Goal: Task Accomplishment & Management: Use online tool/utility

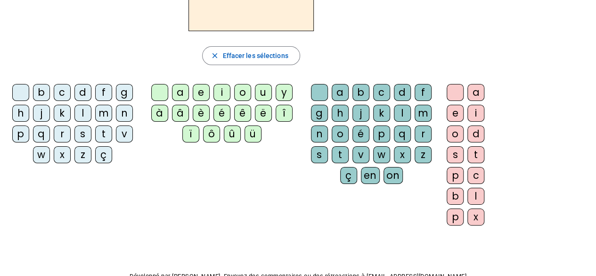
scroll to position [113, 0]
click at [168, 110] on div "à" at bounding box center [159, 112] width 17 height 17
click at [183, 113] on div "â" at bounding box center [180, 112] width 17 height 17
click at [261, 115] on div "ë" at bounding box center [263, 112] width 17 height 17
click at [156, 112] on div "à" at bounding box center [159, 112] width 17 height 17
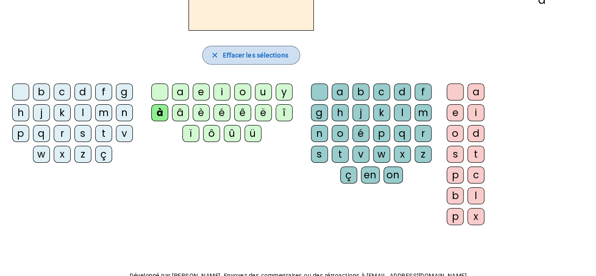
click at [228, 51] on span "Effacer les sélections" at bounding box center [254, 54] width 65 height 11
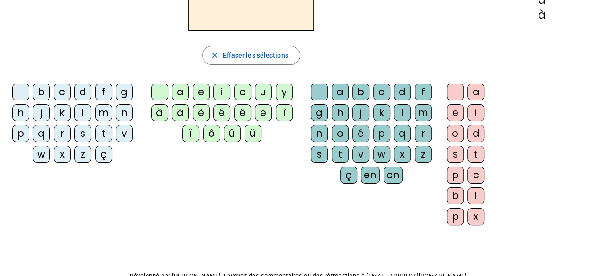
click at [165, 108] on div "à" at bounding box center [159, 112] width 17 height 17
click at [228, 53] on span "Effacer les sélections" at bounding box center [254, 54] width 65 height 11
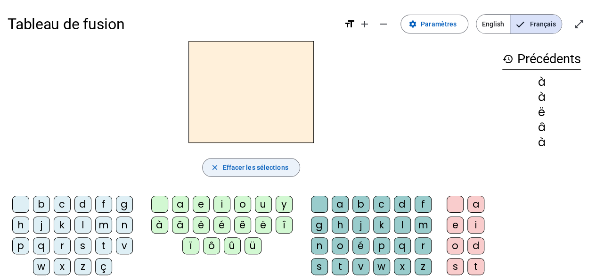
scroll to position [0, 0]
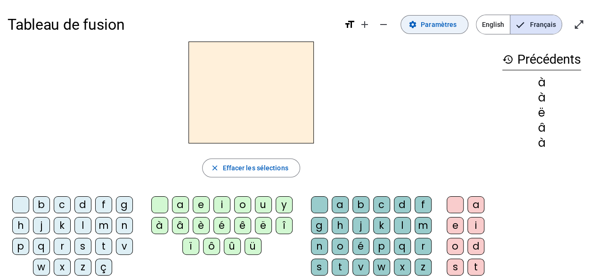
click at [455, 17] on span at bounding box center [434, 24] width 67 height 23
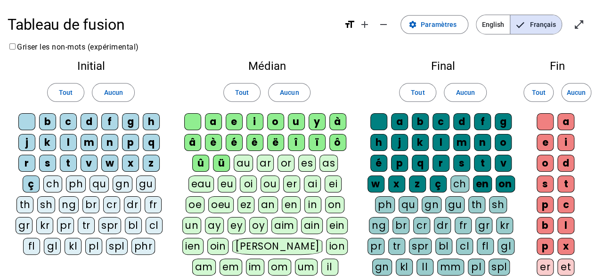
click at [56, 185] on div "ch" at bounding box center [52, 183] width 19 height 17
click at [73, 184] on div "ph" at bounding box center [76, 183] width 20 height 17
click at [56, 180] on div "ch" at bounding box center [53, 183] width 19 height 17
click at [76, 182] on div "ph" at bounding box center [75, 183] width 19 height 17
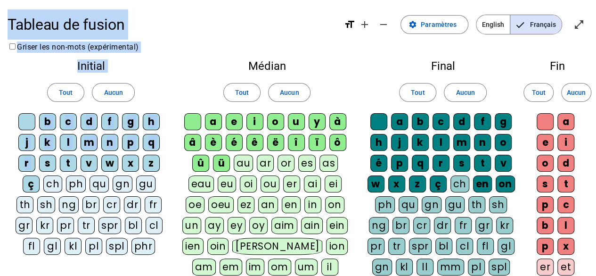
drag, startPoint x: 47, startPoint y: 171, endPoint x: 0, endPoint y: -20, distance: 197.3
click at [0, 0] on html "Tableau de fusion format_size add remove settings Paramètres English Français o…" at bounding box center [298, 138] width 596 height 276
click at [14, 65] on div "Initial Tout Aucun b c d f g h j k l m n p q r s t v w x z ç ch ph qu gn gu th …" at bounding box center [91, 159] width 167 height 213
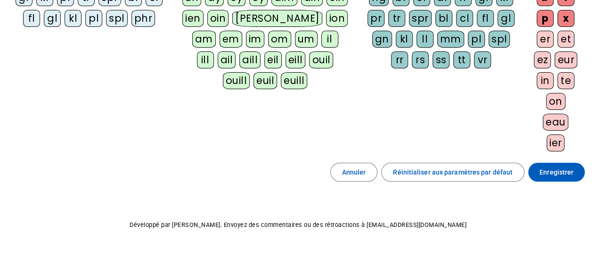
scroll to position [227, 0]
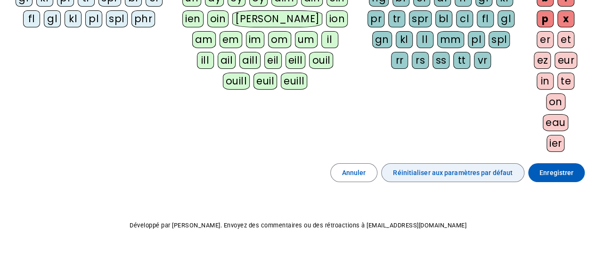
click at [472, 171] on span "Réinitialiser aux paramètres par défaut" at bounding box center [453, 172] width 120 height 11
click at [457, 168] on span "Réinitialiser aux paramètres par défaut" at bounding box center [453, 172] width 120 height 11
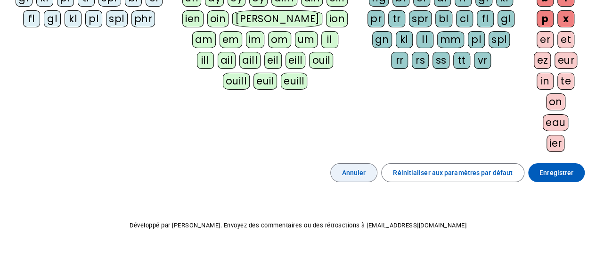
click at [354, 170] on span "Annuler" at bounding box center [354, 172] width 24 height 11
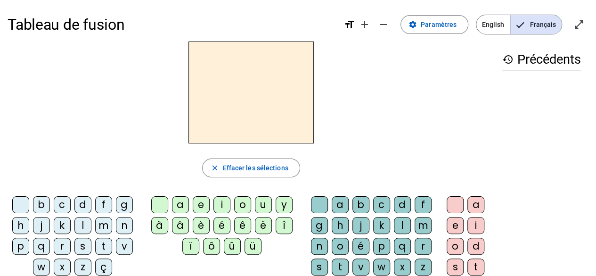
click at [47, 203] on div "b" at bounding box center [41, 204] width 17 height 17
click at [180, 204] on div "a" at bounding box center [180, 204] width 17 height 17
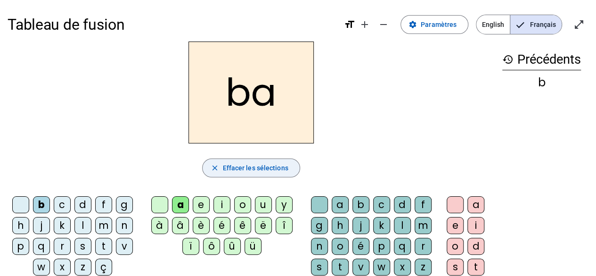
click at [250, 168] on span "Effacer les sélections" at bounding box center [254, 167] width 65 height 11
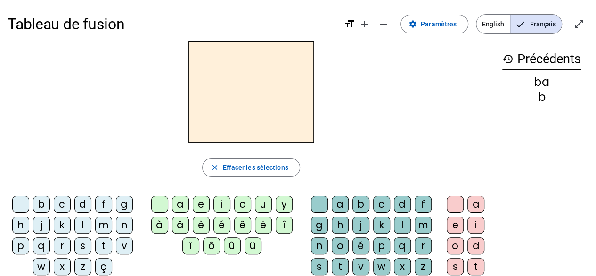
scroll to position [1, 0]
click at [365, 23] on mat-icon "add" at bounding box center [364, 23] width 11 height 11
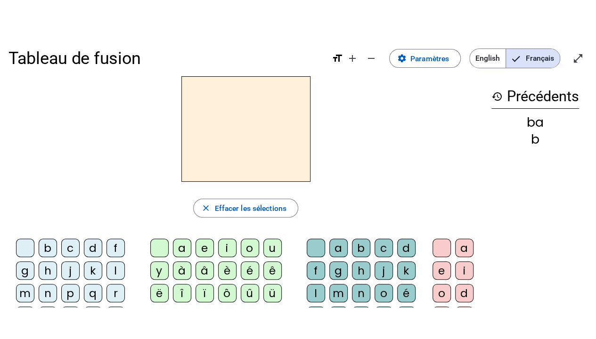
scroll to position [0, 0]
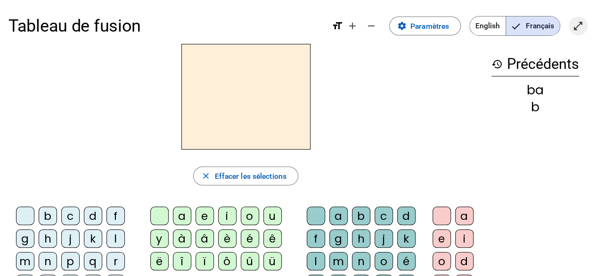
click at [577, 24] on mat-icon "open_in_full" at bounding box center [577, 25] width 11 height 11
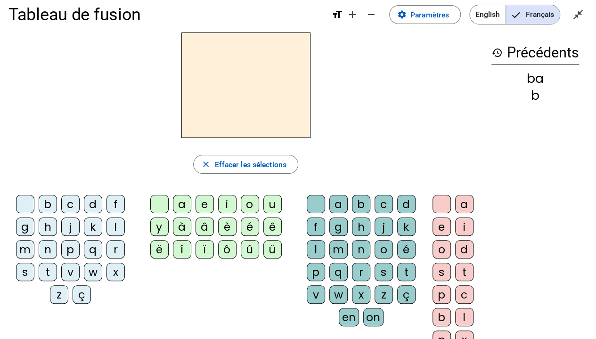
scroll to position [0, 0]
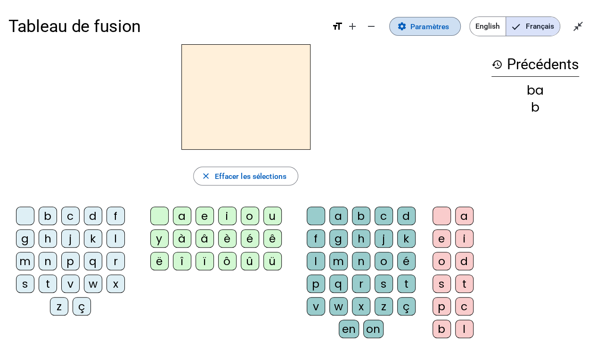
click at [425, 20] on span "Paramètres" at bounding box center [429, 26] width 39 height 13
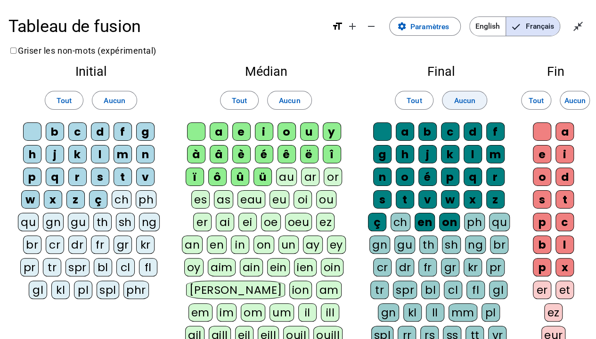
click at [467, 99] on span "Aucun" at bounding box center [465, 100] width 22 height 13
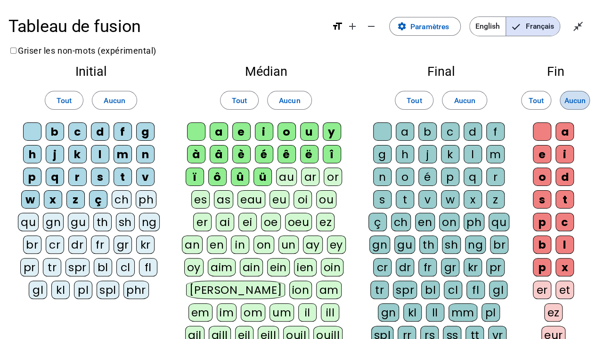
click at [580, 99] on span "Aucun" at bounding box center [575, 100] width 22 height 13
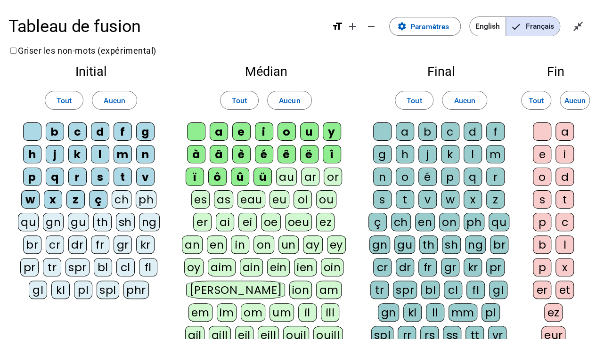
click at [261, 176] on div "ü" at bounding box center [262, 177] width 18 height 18
click at [236, 178] on div "û" at bounding box center [240, 177] width 18 height 18
click at [217, 179] on div "ô" at bounding box center [217, 177] width 18 height 18
drag, startPoint x: 217, startPoint y: 179, endPoint x: 196, endPoint y: 180, distance: 20.3
click at [196, 180] on div "ï" at bounding box center [195, 177] width 18 height 18
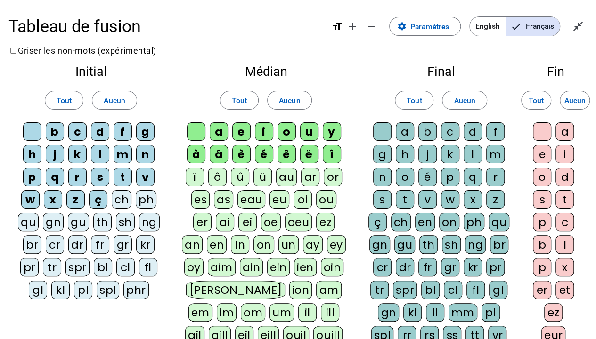
click at [333, 156] on div "î" at bounding box center [332, 154] width 18 height 18
click at [312, 156] on div "ë" at bounding box center [309, 154] width 18 height 18
click at [214, 151] on div "â" at bounding box center [219, 154] width 18 height 18
click at [198, 150] on div "à" at bounding box center [196, 154] width 18 height 18
click at [99, 196] on div "ç" at bounding box center [98, 199] width 18 height 18
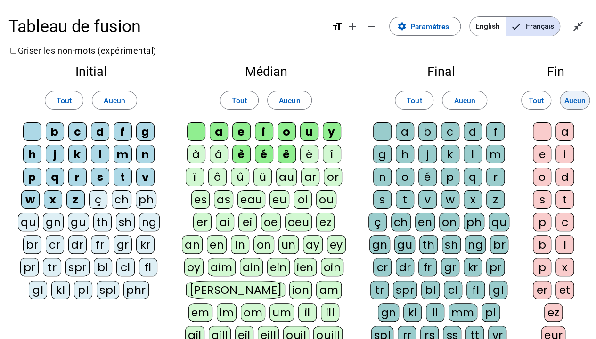
click at [571, 106] on span "Aucun" at bounding box center [575, 100] width 22 height 13
click at [425, 23] on span "Paramètres" at bounding box center [429, 26] width 39 height 13
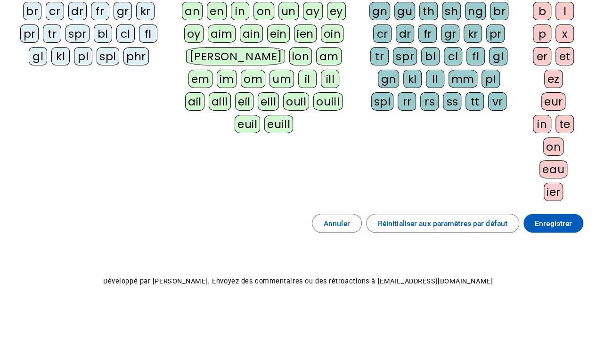
scroll to position [234, 0]
click at [564, 217] on span "Enregistrer" at bounding box center [553, 223] width 37 height 13
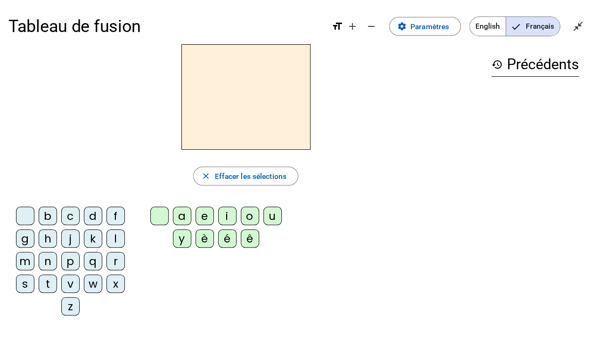
click at [53, 275] on div "t" at bounding box center [48, 284] width 18 height 18
click at [206, 238] on div "è" at bounding box center [204, 238] width 18 height 18
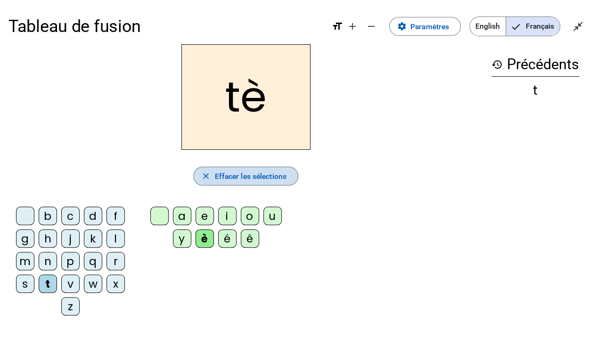
click at [278, 173] on span "Effacer les sélections" at bounding box center [250, 176] width 72 height 13
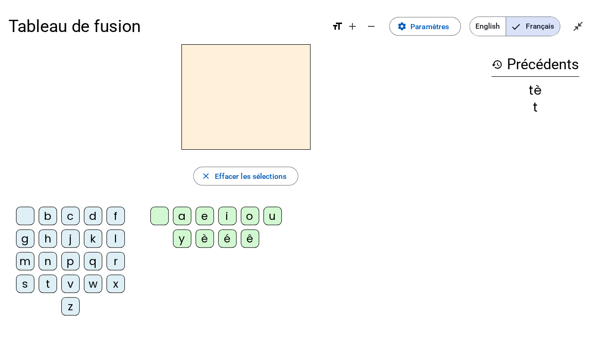
click at [493, 66] on mat-icon "history" at bounding box center [496, 64] width 11 height 11
click at [577, 24] on mat-icon "close_fullscreen" at bounding box center [577, 26] width 11 height 11
